Goal: Task Accomplishment & Management: Manage account settings

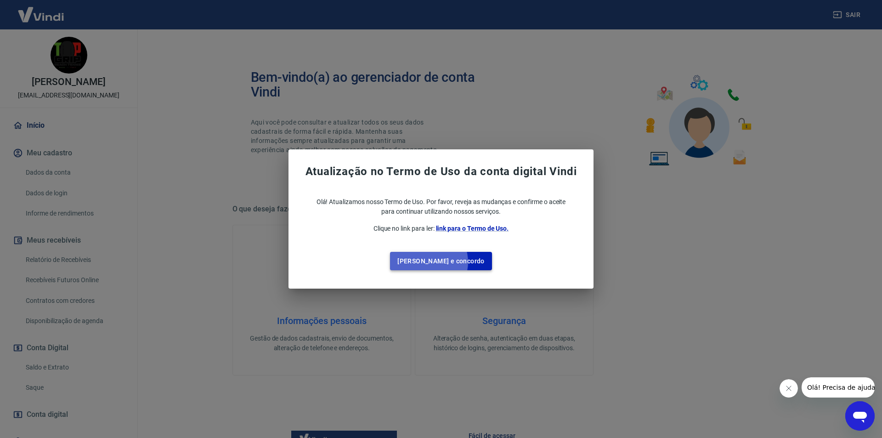
click at [448, 261] on button "[PERSON_NAME] e concordo" at bounding box center [441, 261] width 102 height 19
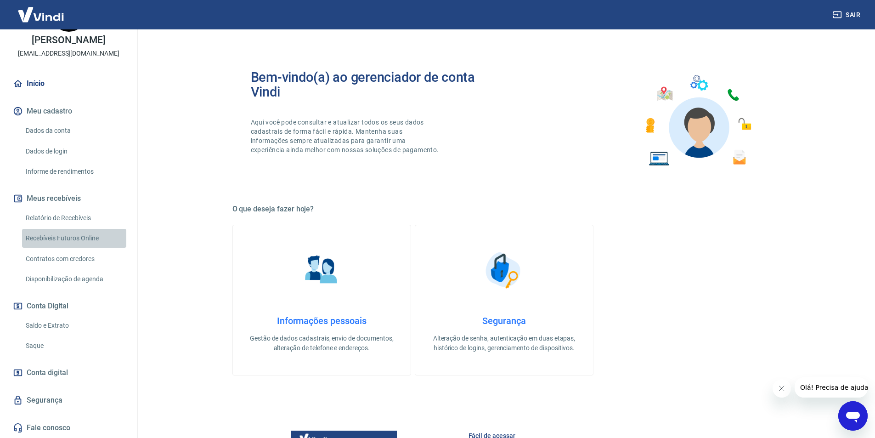
click at [84, 238] on link "Recebíveis Futuros Online" at bounding box center [74, 238] width 104 height 19
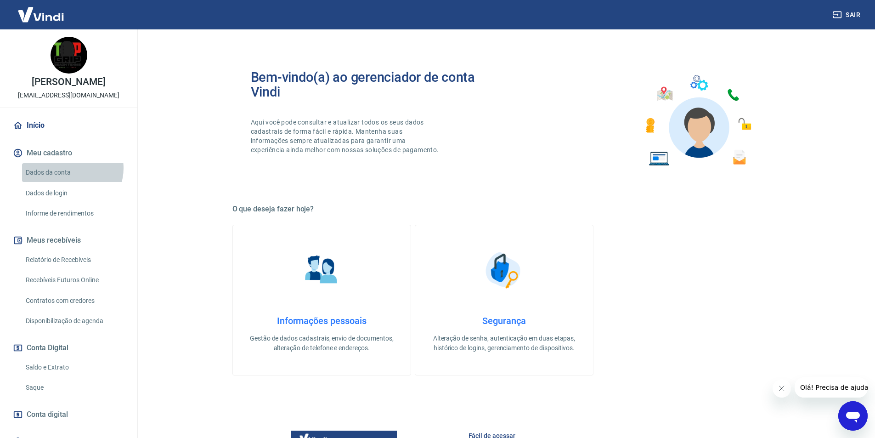
click at [72, 178] on link "Dados da conta" at bounding box center [74, 172] width 104 height 19
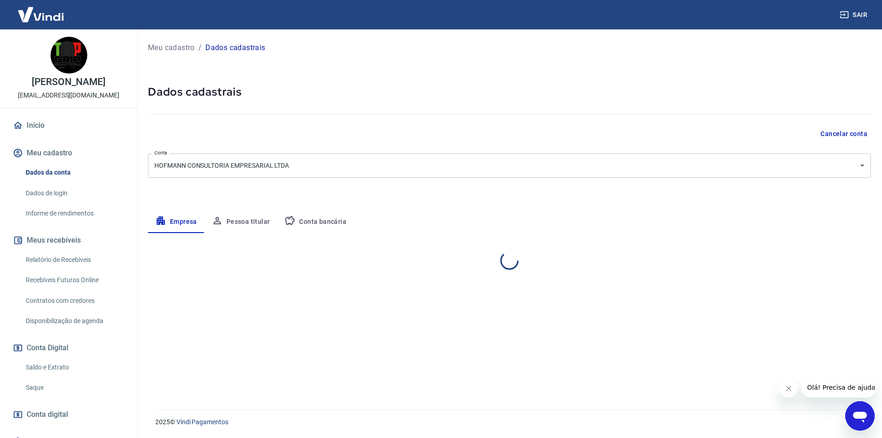
select select "SP"
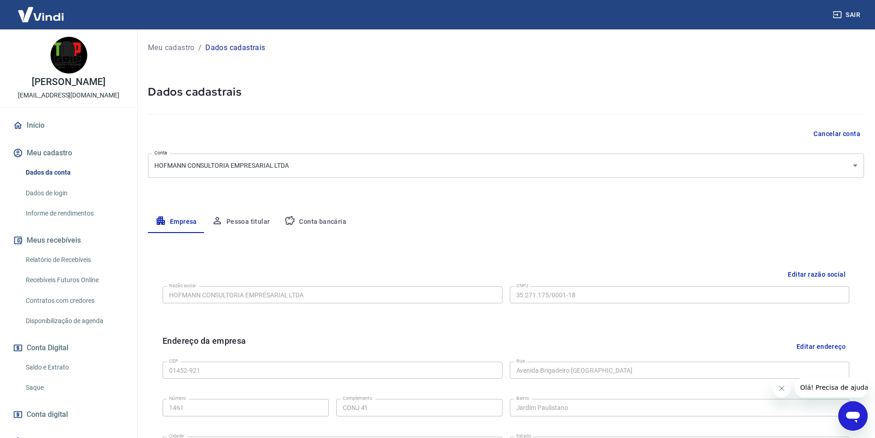
click at [40, 136] on link "Início" at bounding box center [68, 125] width 115 height 20
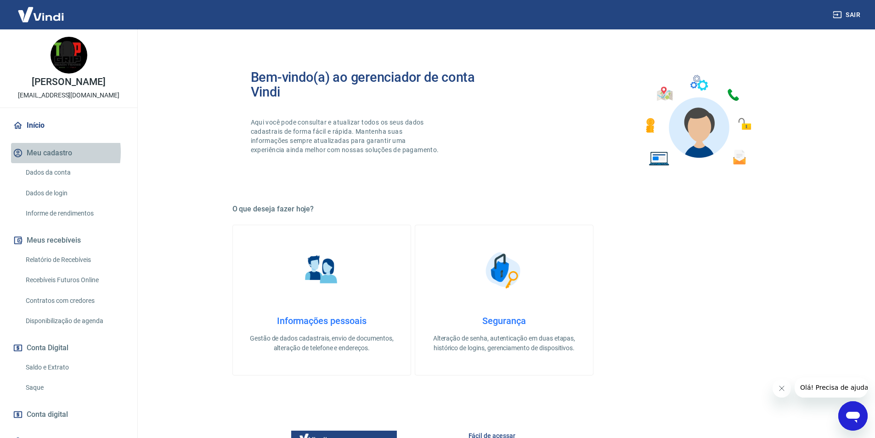
click at [40, 162] on button "Meu cadastro" at bounding box center [68, 153] width 115 height 20
click at [45, 182] on link "Dados da conta" at bounding box center [74, 172] width 104 height 19
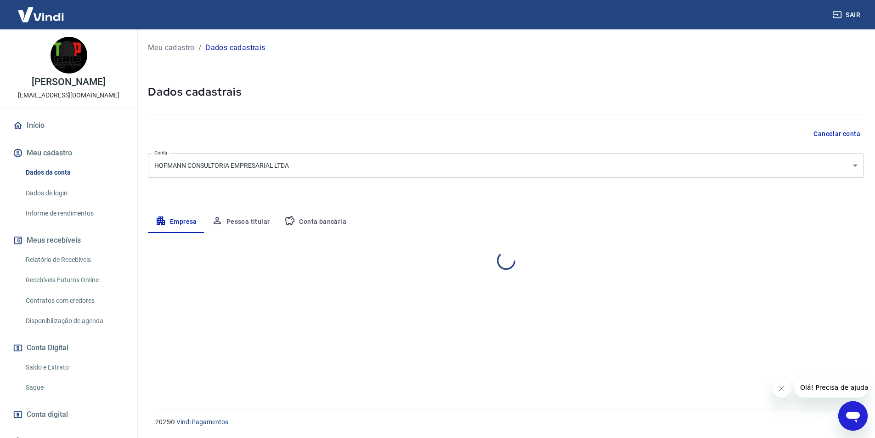
select select "SP"
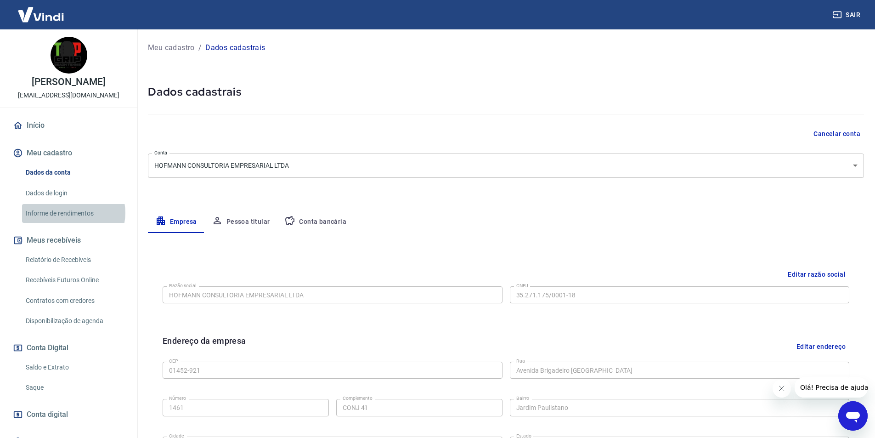
click at [73, 222] on link "Informe de rendimentos" at bounding box center [74, 213] width 104 height 19
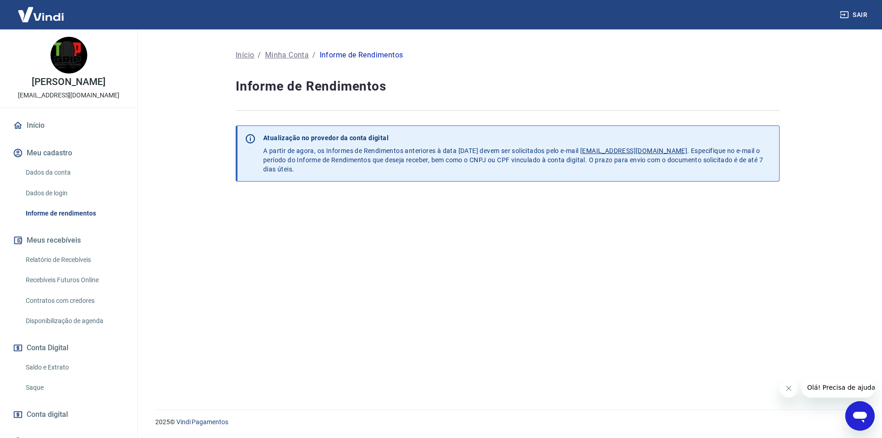
scroll to position [51, 0]
